Goal: Information Seeking & Learning: Learn about a topic

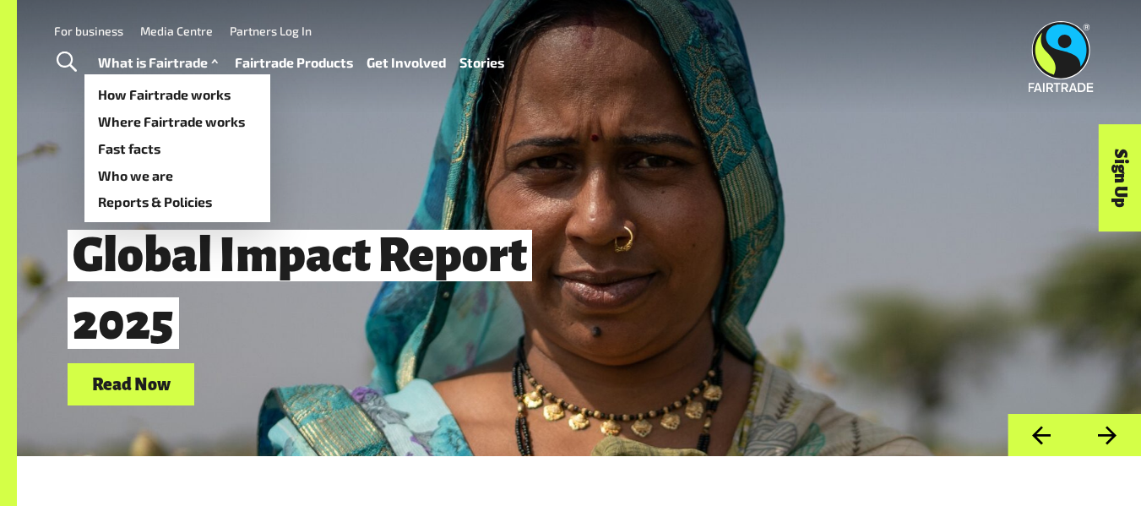
click at [175, 61] on link "What is Fairtrade" at bounding box center [160, 63] width 124 height 24
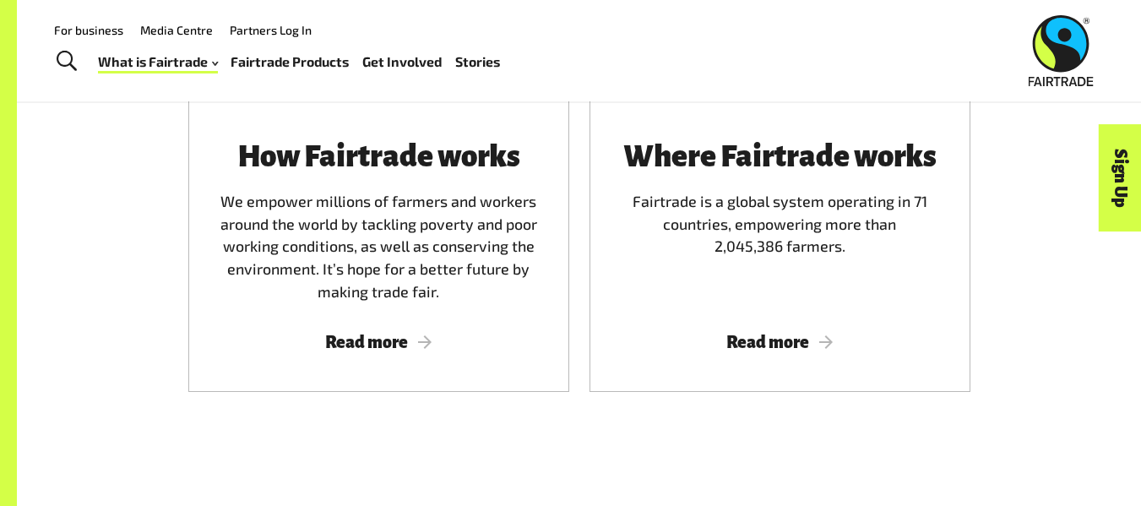
scroll to position [1123, 0]
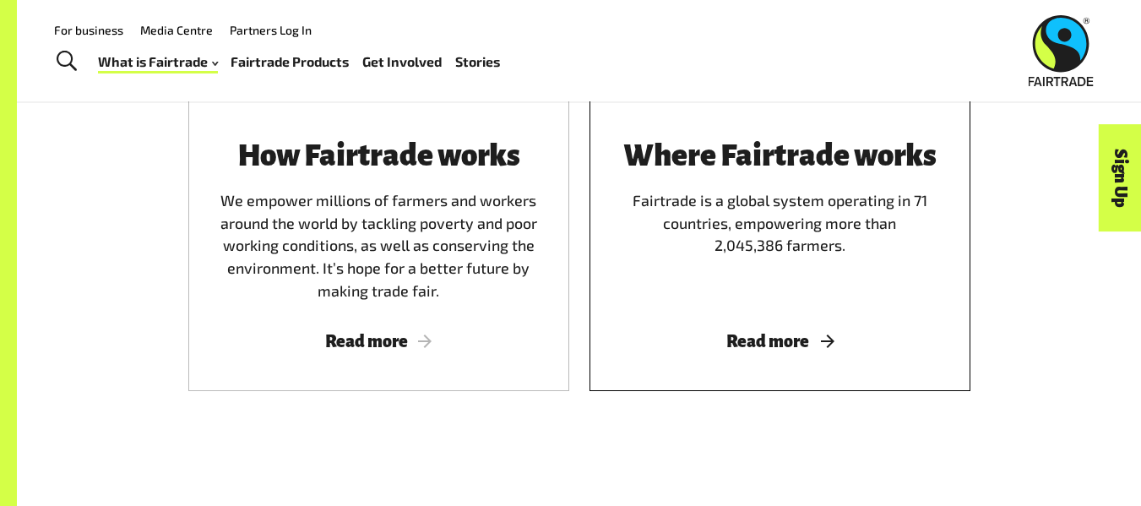
click at [653, 301] on div "Where Fairtrade works Fairtrade is a global system operating in 71 countries, e…" at bounding box center [780, 220] width 340 height 162
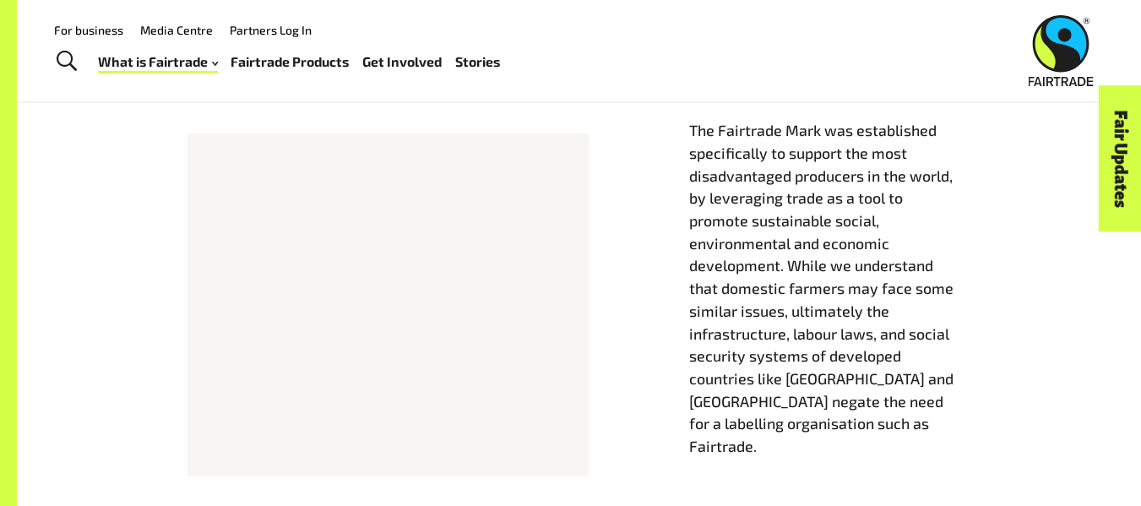
scroll to position [665, 0]
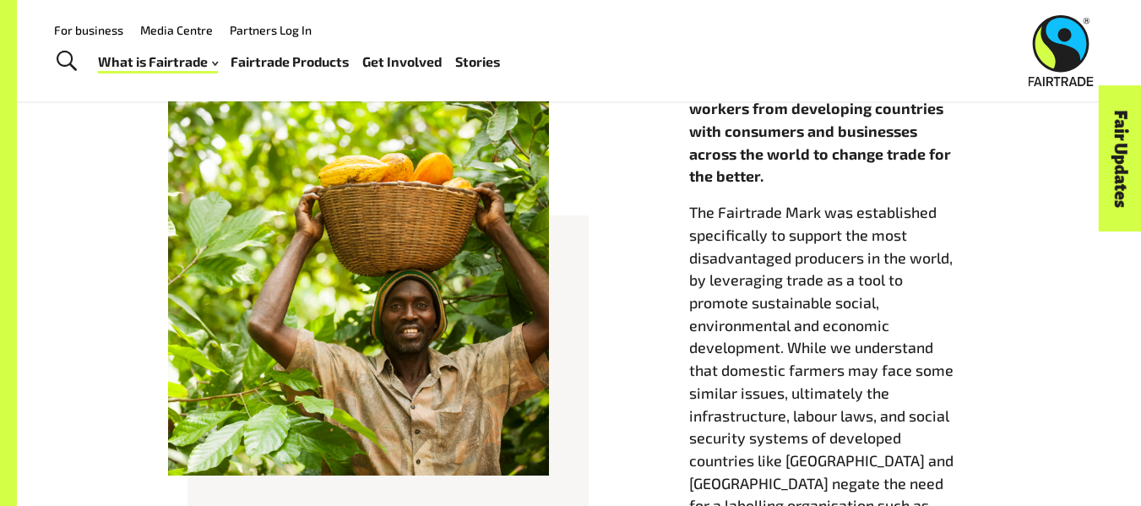
click at [300, 60] on link "Fairtrade Products" at bounding box center [290, 62] width 118 height 24
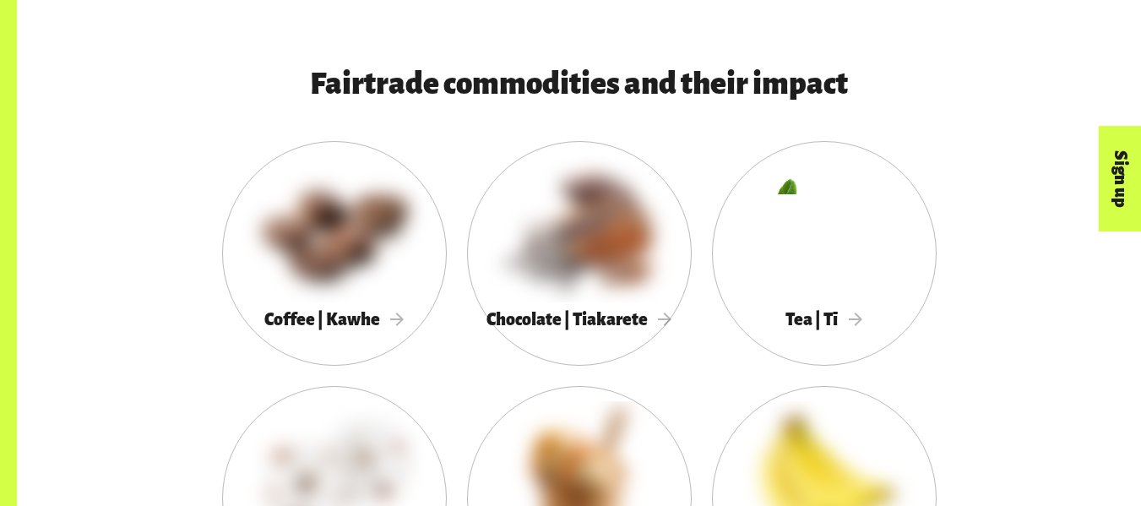
scroll to position [839, 0]
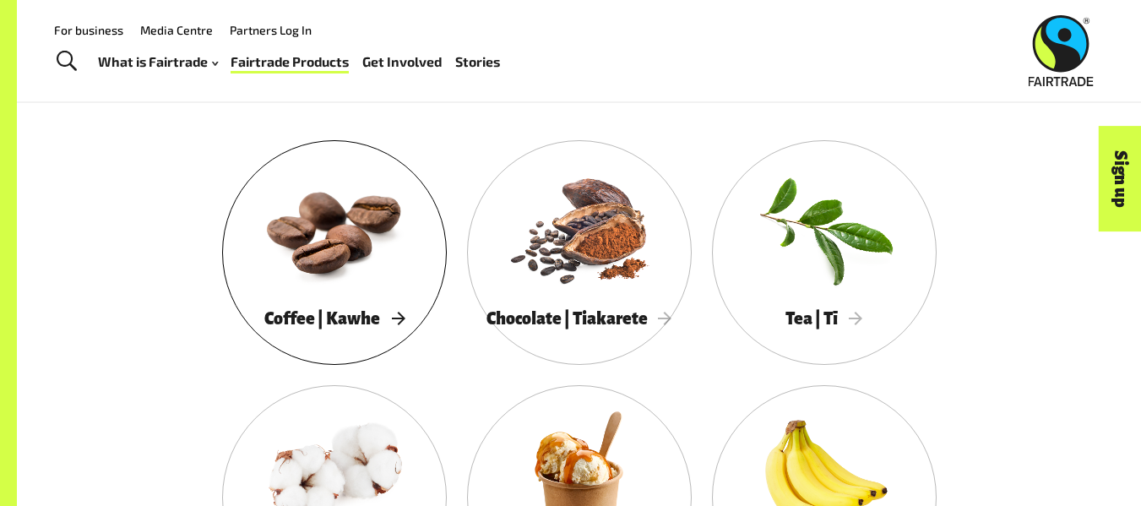
click at [358, 324] on span "Coffee | Kawhe" at bounding box center [334, 318] width 140 height 19
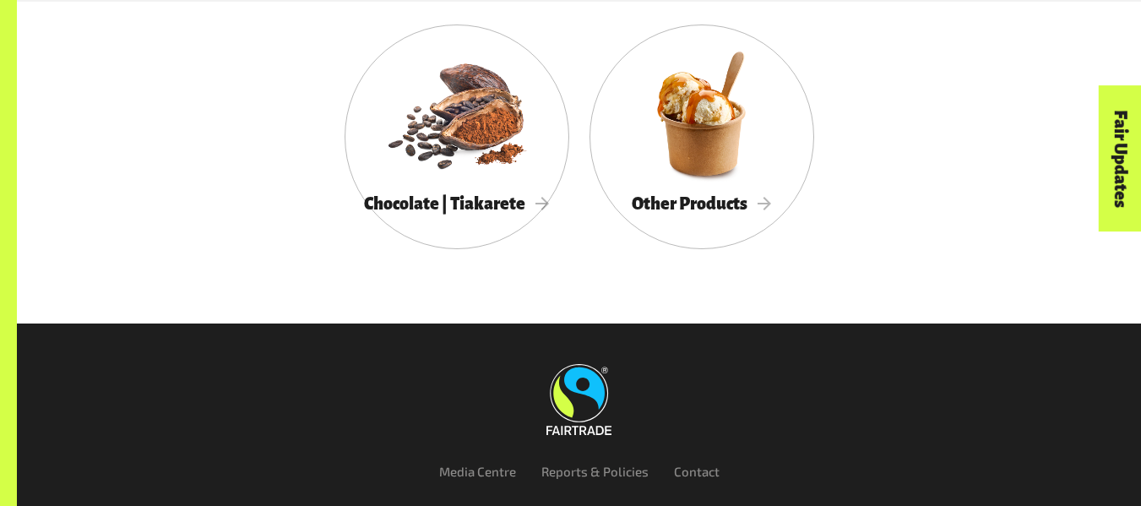
scroll to position [6214, 0]
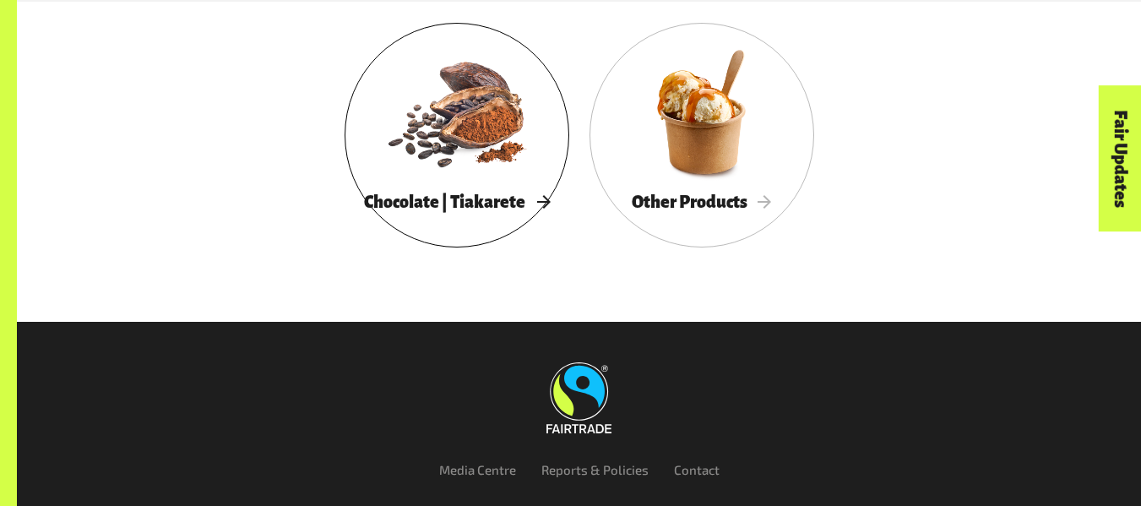
click at [469, 141] on div at bounding box center [457, 112] width 225 height 146
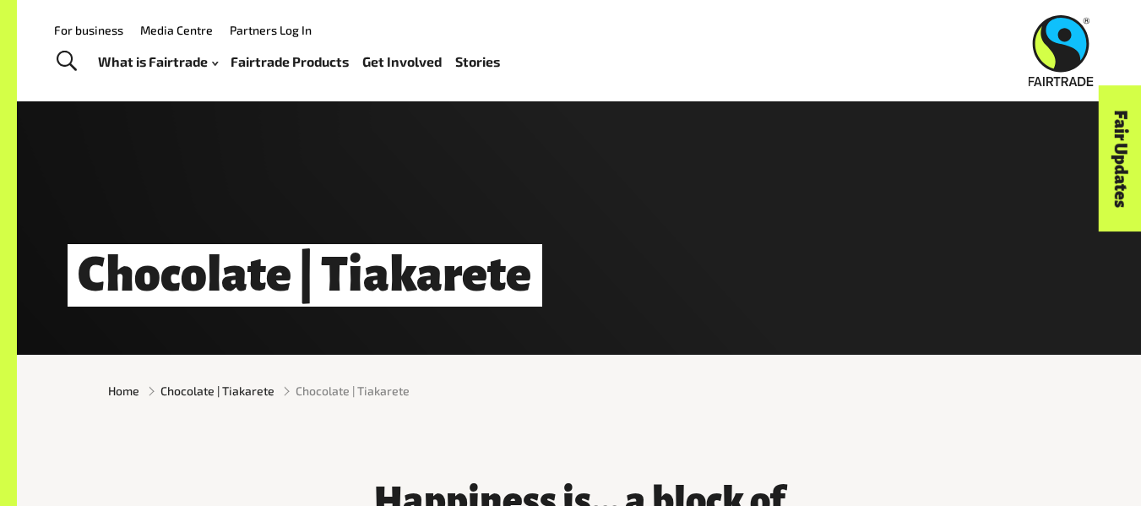
scroll to position [100, 0]
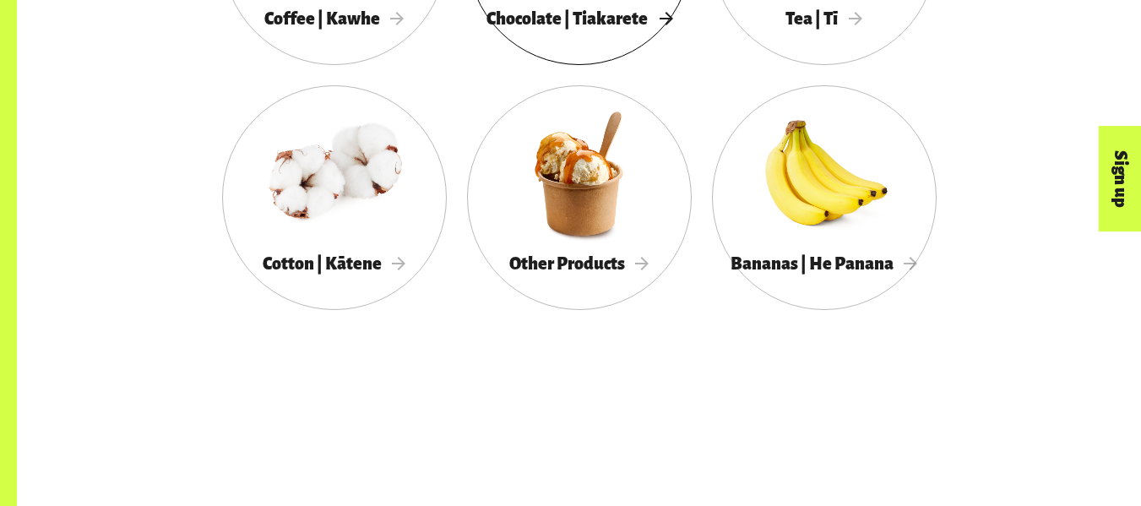
scroll to position [1142, 0]
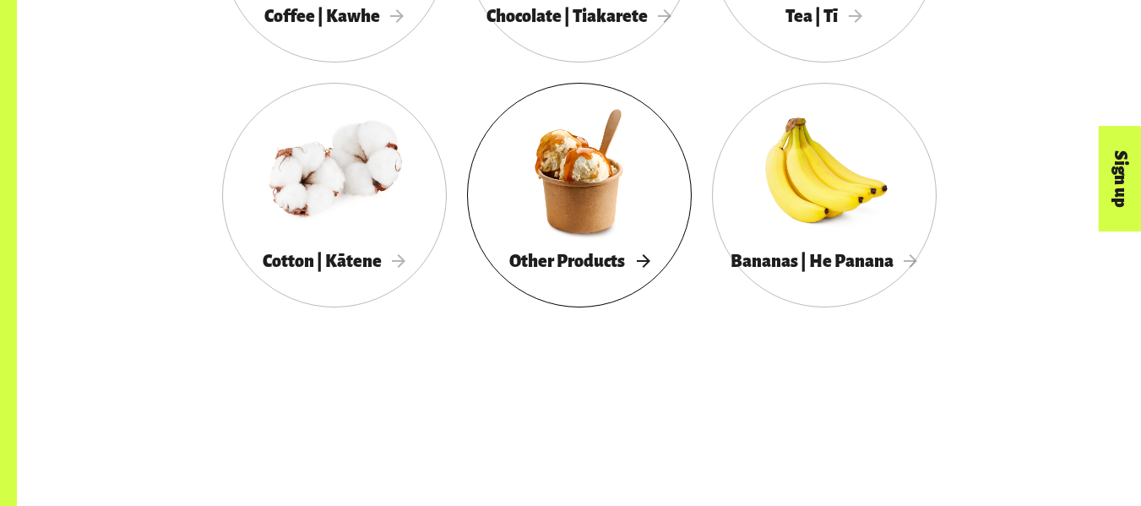
click at [592, 287] on link "Other Products" at bounding box center [579, 195] width 225 height 225
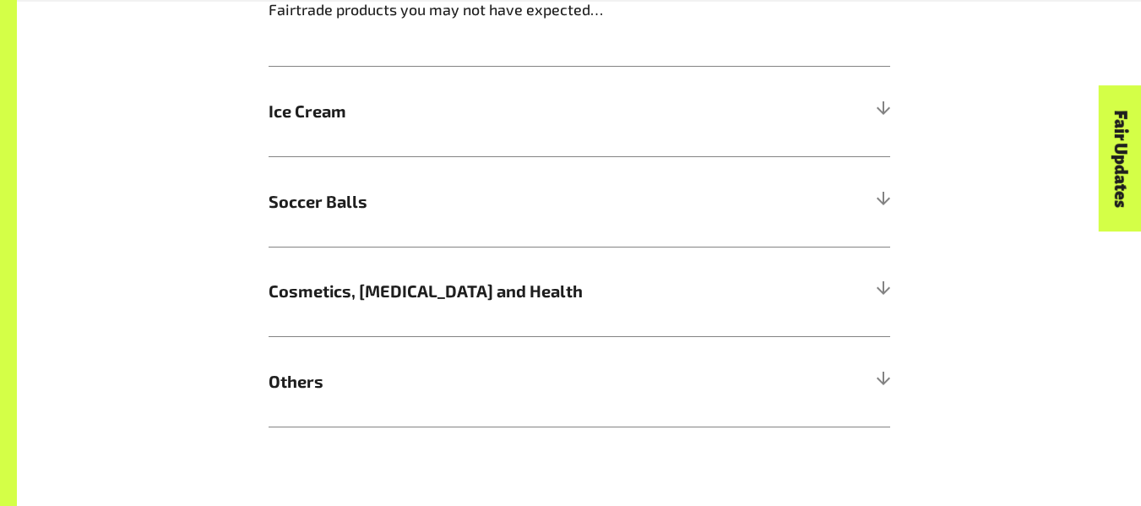
scroll to position [1716, 0]
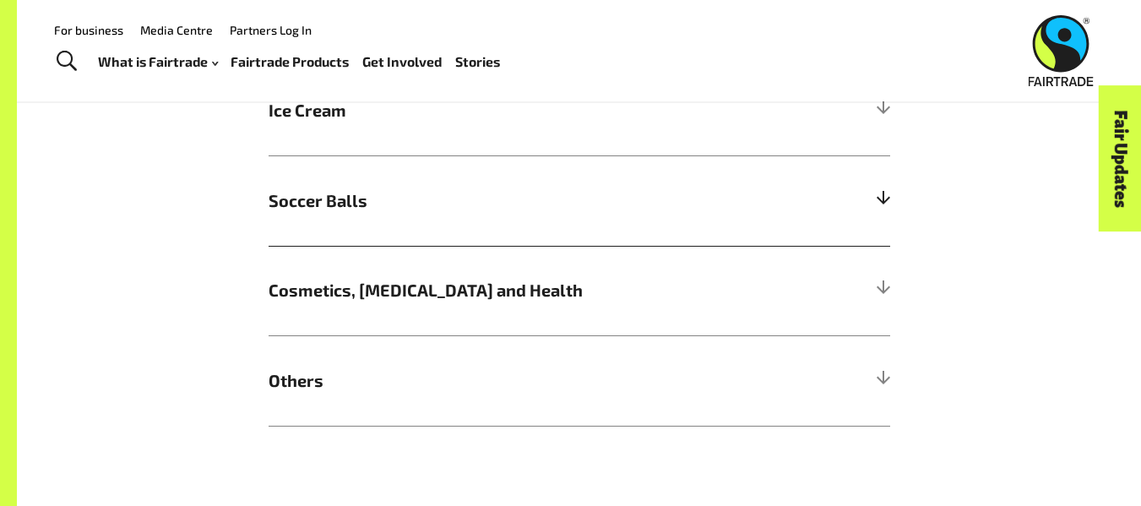
click at [393, 196] on span "Soccer Balls" at bounding box center [502, 200] width 466 height 25
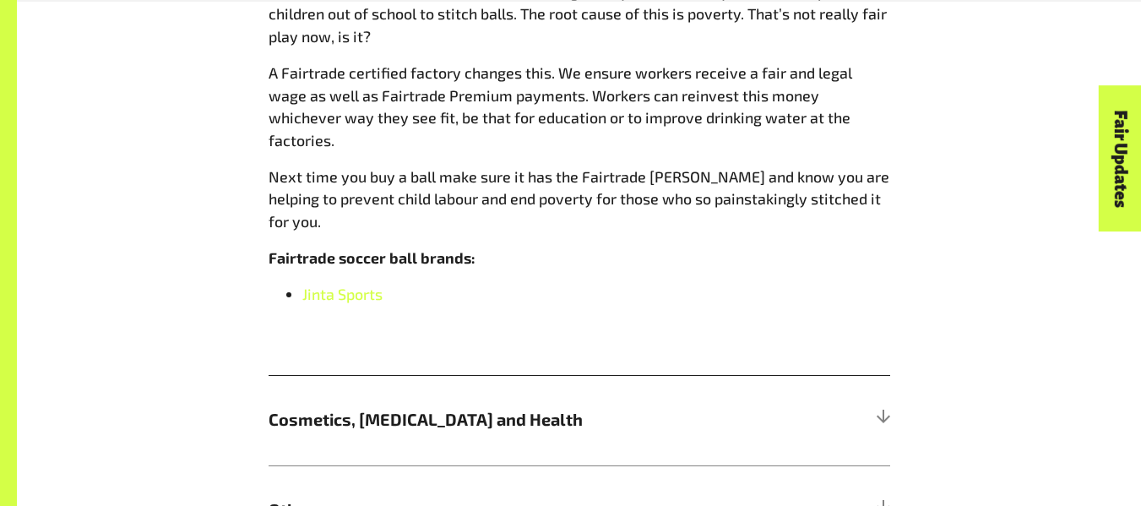
scroll to position [2072, 0]
click at [446, 406] on span "Cosmetics, [MEDICAL_DATA] and Health" at bounding box center [502, 418] width 466 height 25
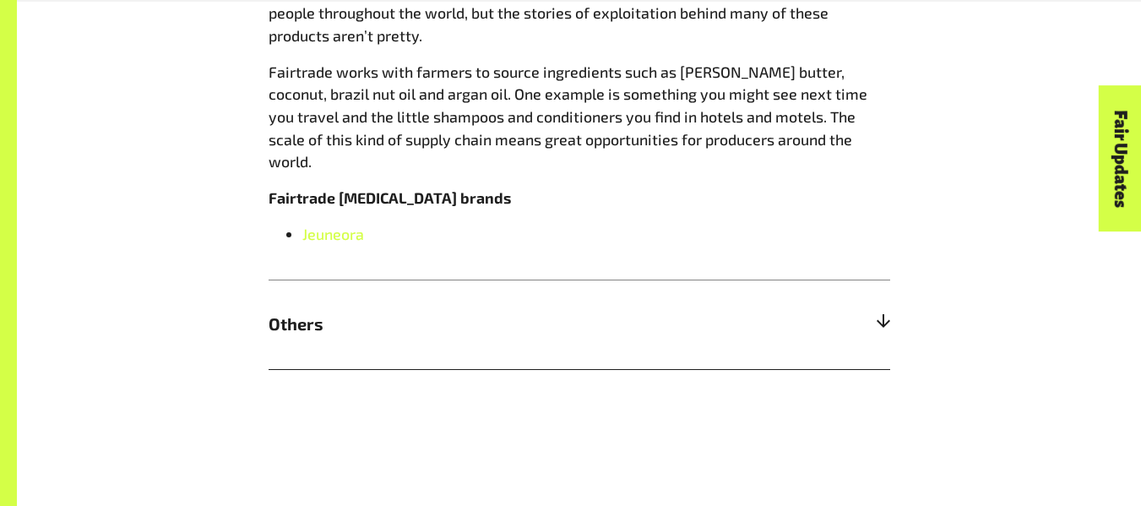
click at [450, 343] on h5 "Others" at bounding box center [580, 325] width 622 height 90
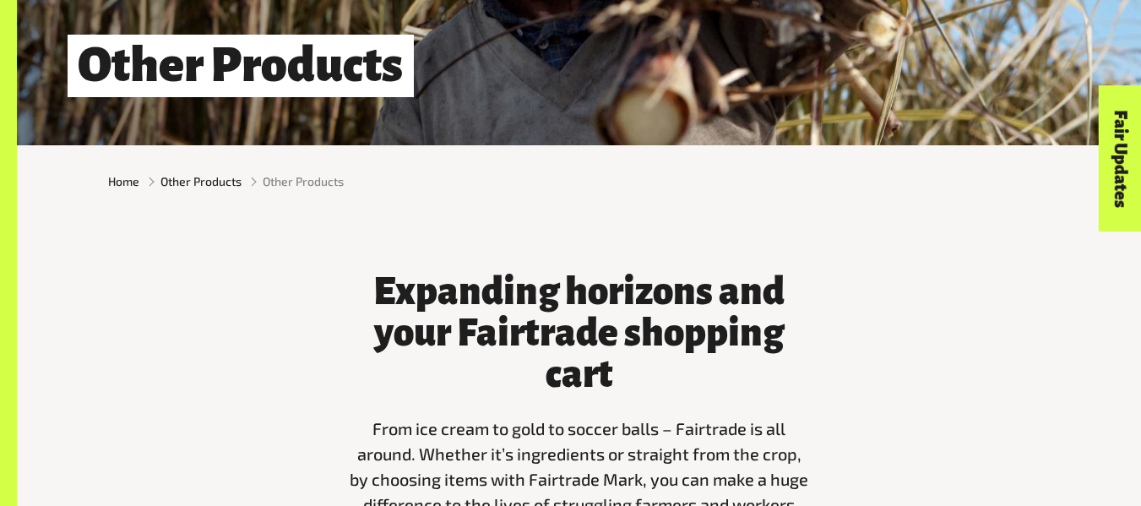
scroll to position [313, 0]
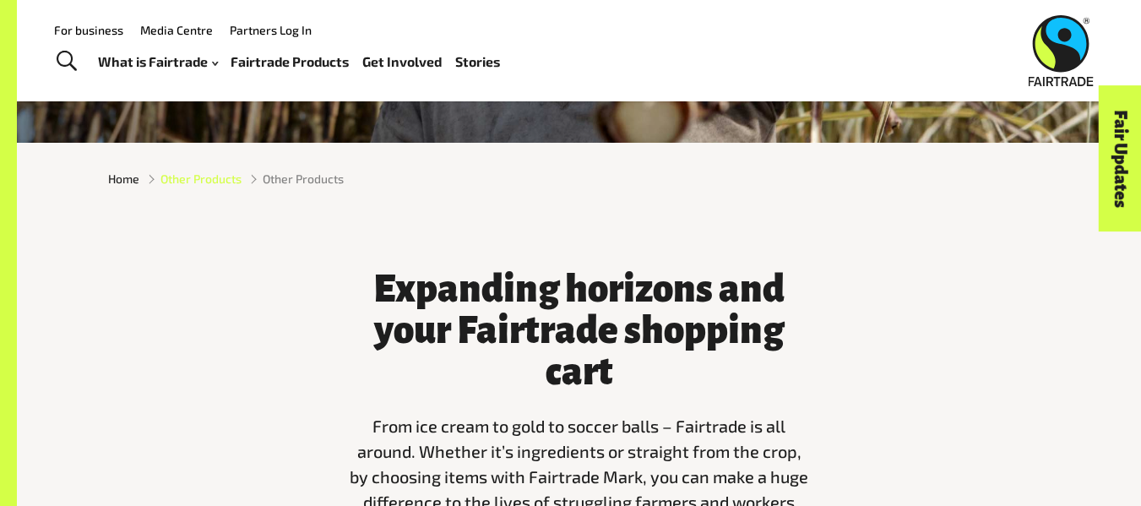
click at [188, 180] on span "Other Products" at bounding box center [200, 179] width 81 height 18
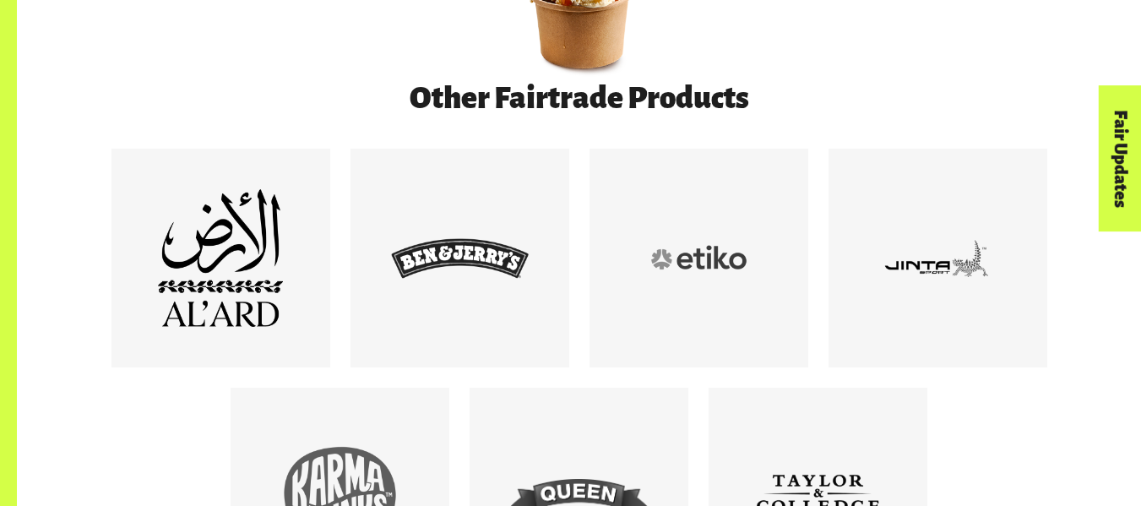
scroll to position [948, 0]
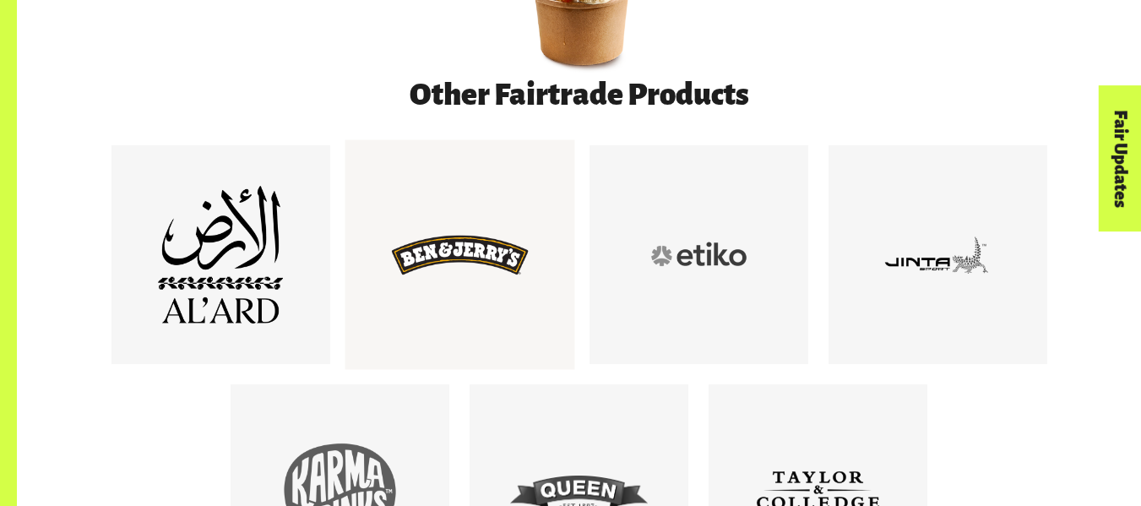
click at [437, 242] on div at bounding box center [460, 256] width 138 height 138
